Goal: Information Seeking & Learning: Learn about a topic

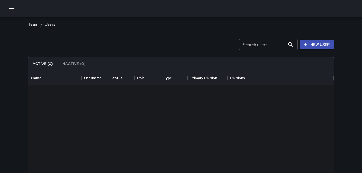
scroll to position [239, 305]
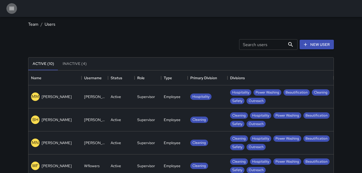
click at [11, 10] on icon "button" at bounding box center [11, 8] width 5 height 3
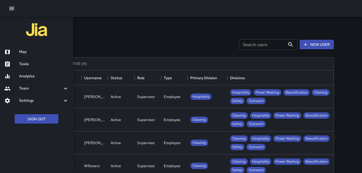
click at [19, 79] on div "Analytics" at bounding box center [36, 76] width 73 height 12
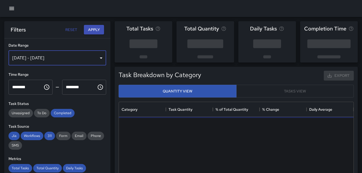
click at [95, 61] on div "[DATE] - [DATE]" at bounding box center [57, 58] width 98 height 15
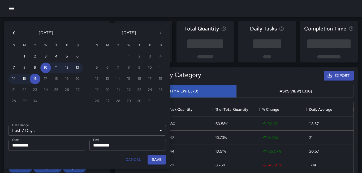
click at [14, 34] on icon "Previous month" at bounding box center [14, 32] width 2 height 3
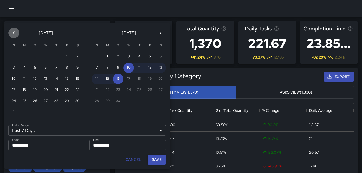
click at [14, 34] on icon "Previous month" at bounding box center [14, 32] width 2 height 3
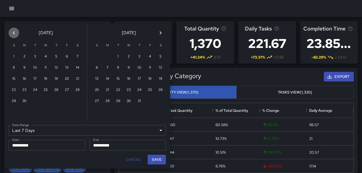
click at [14, 34] on icon "Previous month" at bounding box center [14, 32] width 2 height 3
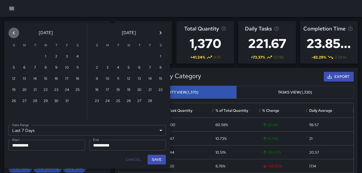
click at [14, 34] on icon "Previous month" at bounding box center [14, 32] width 2 height 3
click at [159, 33] on icon "Next month" at bounding box center [160, 33] width 6 height 6
click at [44, 55] on button "1" at bounding box center [45, 56] width 11 height 11
type input "******"
type input "**********"
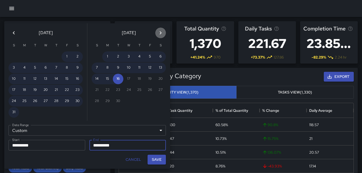
click at [160, 33] on icon "Next month" at bounding box center [160, 33] width 6 height 6
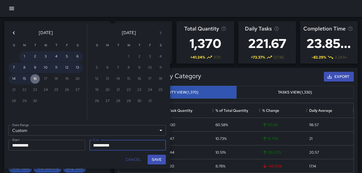
click at [34, 79] on button "16" at bounding box center [35, 79] width 11 height 11
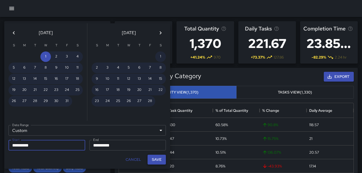
click at [156, 161] on button "Save" at bounding box center [156, 160] width 18 height 10
type input "**********"
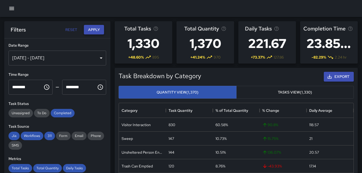
click at [95, 28] on button "Apply" at bounding box center [94, 30] width 20 height 10
